Goal: Navigation & Orientation: Find specific page/section

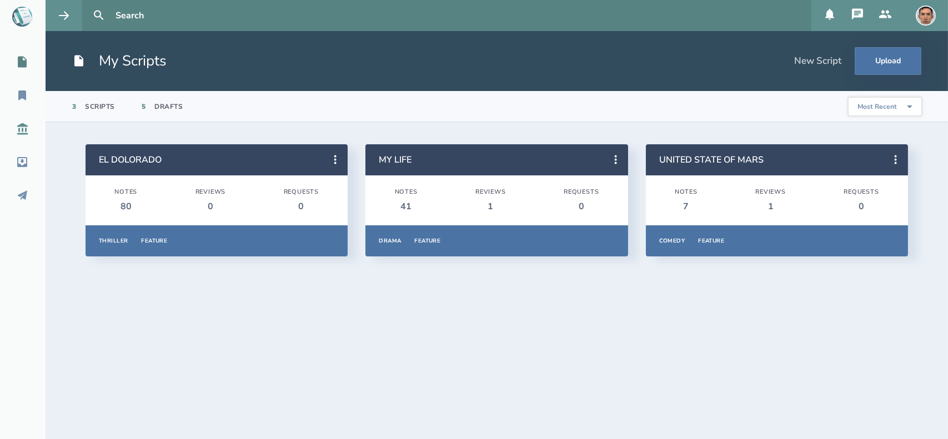
click at [23, 135] on link "Script Library" at bounding box center [23, 129] width 46 height 24
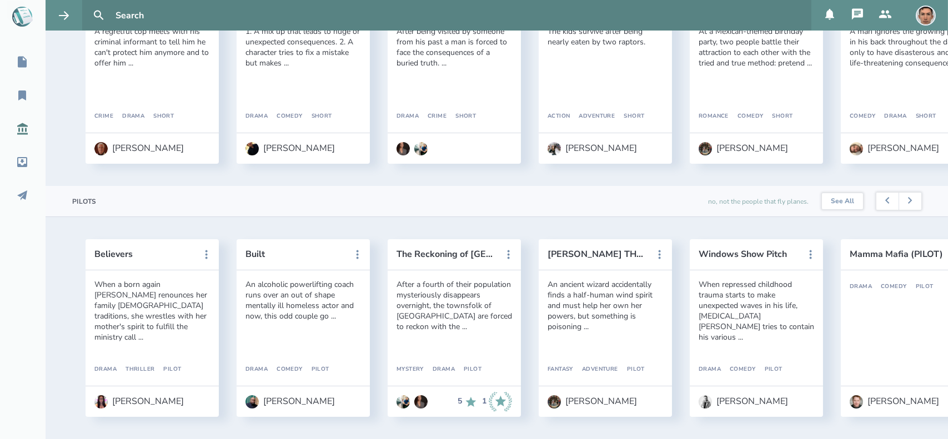
scroll to position [960, 0]
